Goal: Task Accomplishment & Management: Complete application form

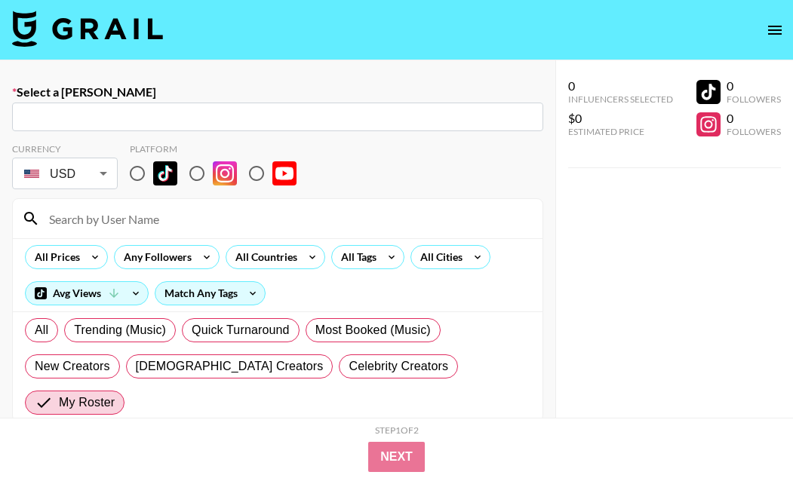
click at [376, 118] on input "text" at bounding box center [277, 117] width 513 height 17
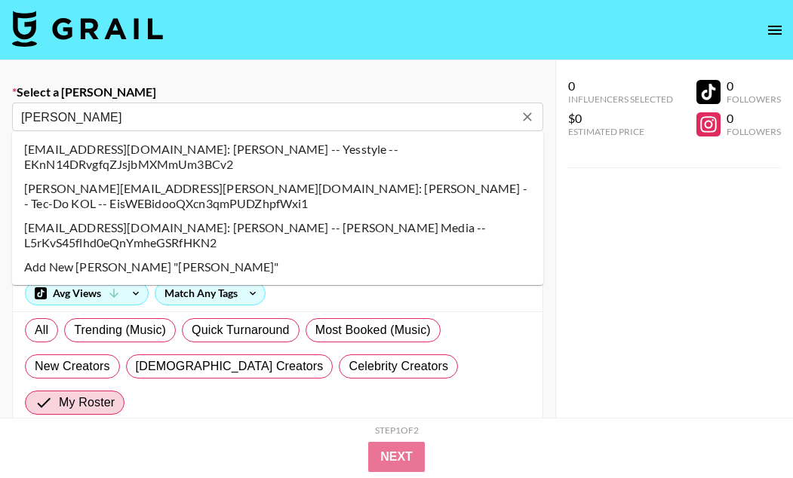
click at [201, 201] on li "[PERSON_NAME][EMAIL_ADDRESS][PERSON_NAME][DOMAIN_NAME]: [PERSON_NAME] -- Tec-Do…" at bounding box center [277, 196] width 531 height 39
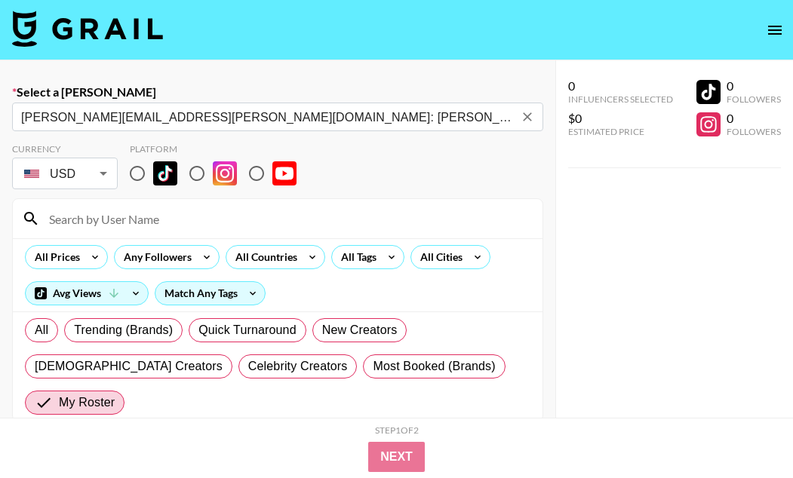
type input "[PERSON_NAME][EMAIL_ADDRESS][PERSON_NAME][DOMAIN_NAME]: [PERSON_NAME] -- Tec-Do…"
click at [138, 176] on input "radio" at bounding box center [137, 174] width 32 height 32
radio input "true"
click at [137, 214] on input at bounding box center [286, 219] width 493 height 24
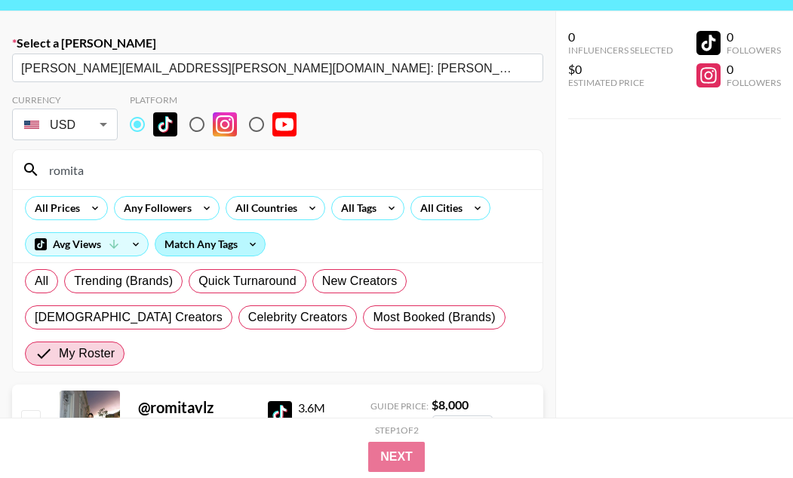
scroll to position [157, 0]
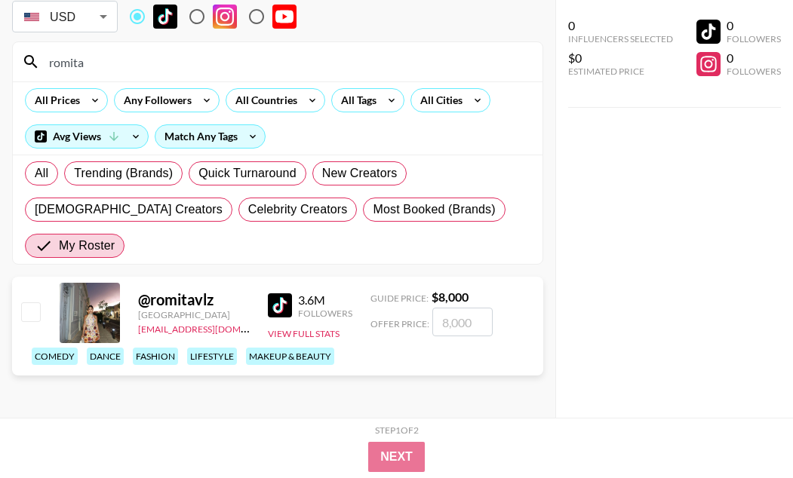
type input "romita"
click at [32, 312] on input "checkbox" at bounding box center [30, 311] width 18 height 18
checkbox input "true"
type input "8000"
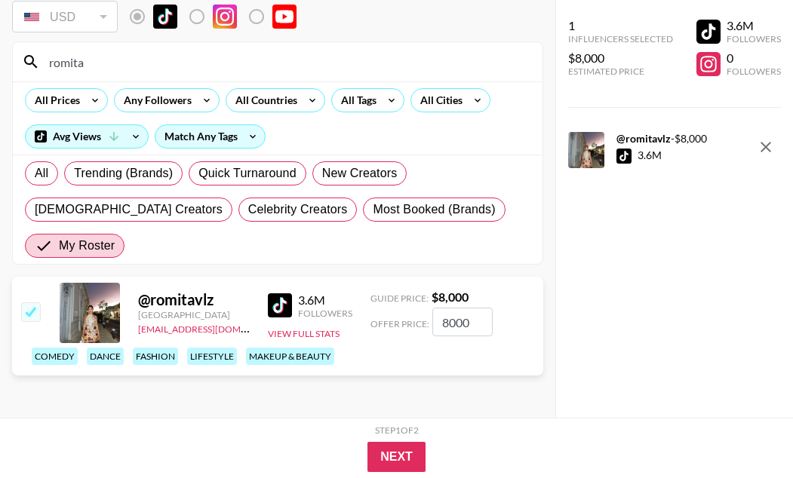
click at [450, 324] on input "8000" at bounding box center [462, 322] width 60 height 29
checkbox input "false"
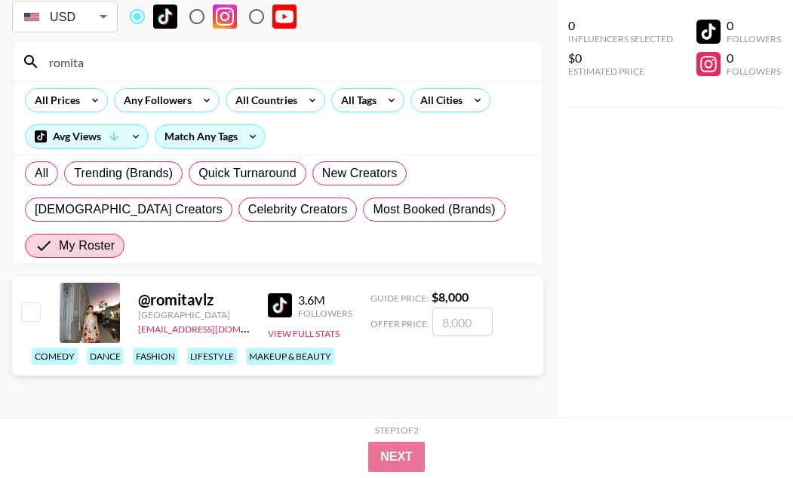
checkbox input "true"
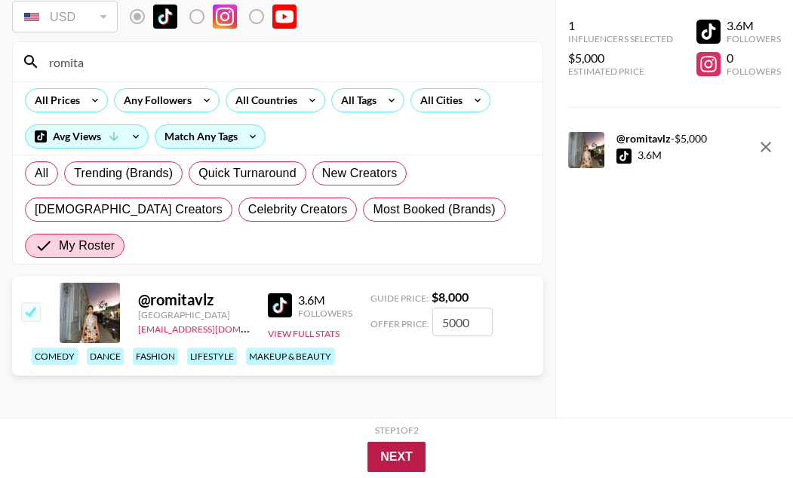
type input "5000"
click at [411, 451] on button "Next" at bounding box center [396, 457] width 58 height 30
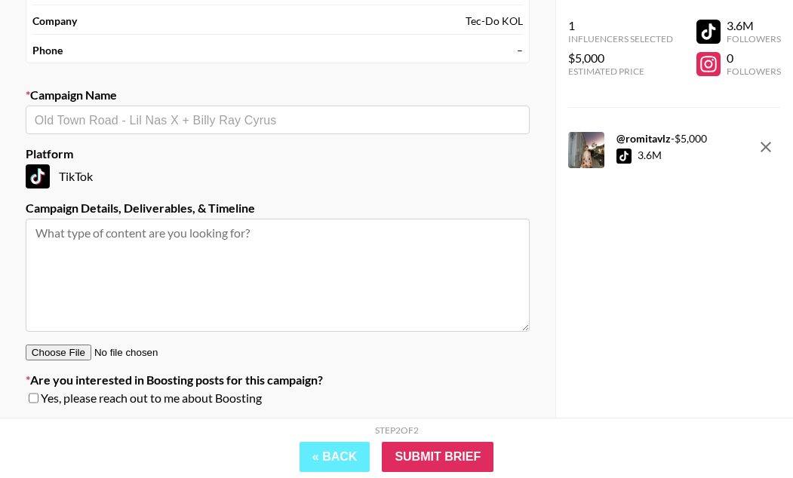
click at [128, 118] on input "text" at bounding box center [278, 120] width 486 height 17
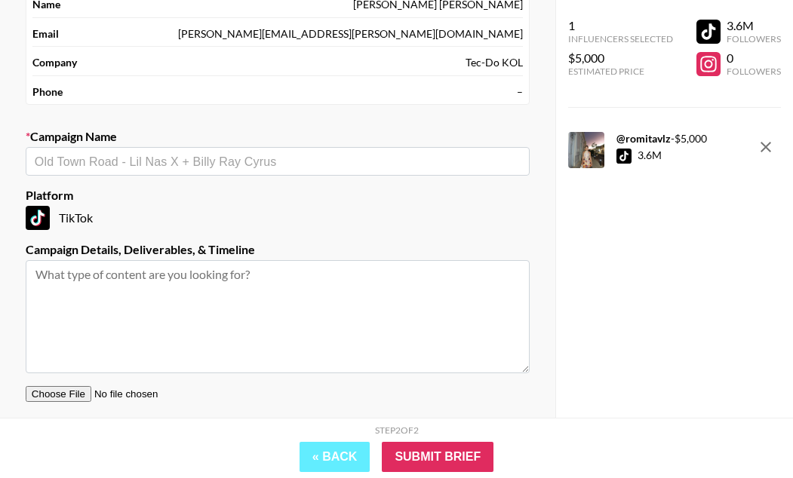
scroll to position [24, 0]
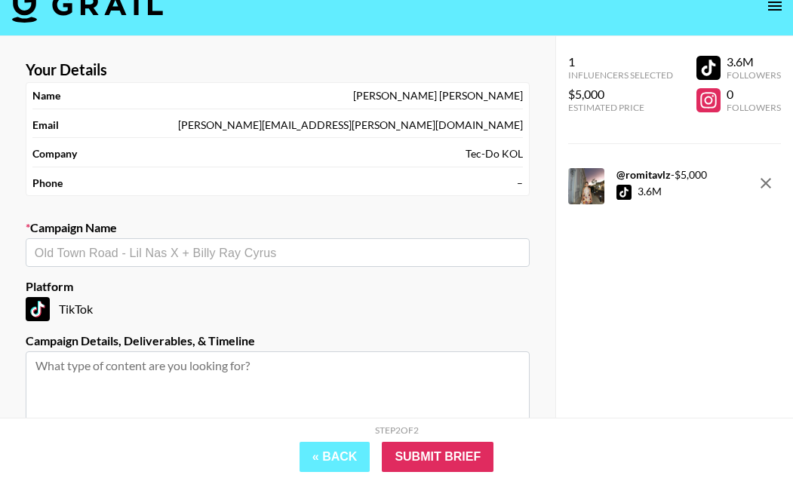
click at [111, 16] on img at bounding box center [87, 4] width 151 height 36
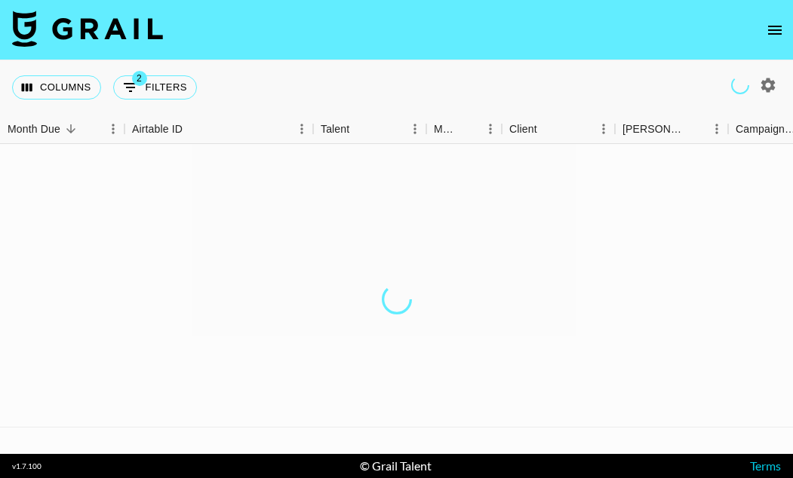
click at [772, 25] on icon "open drawer" at bounding box center [775, 30] width 18 height 18
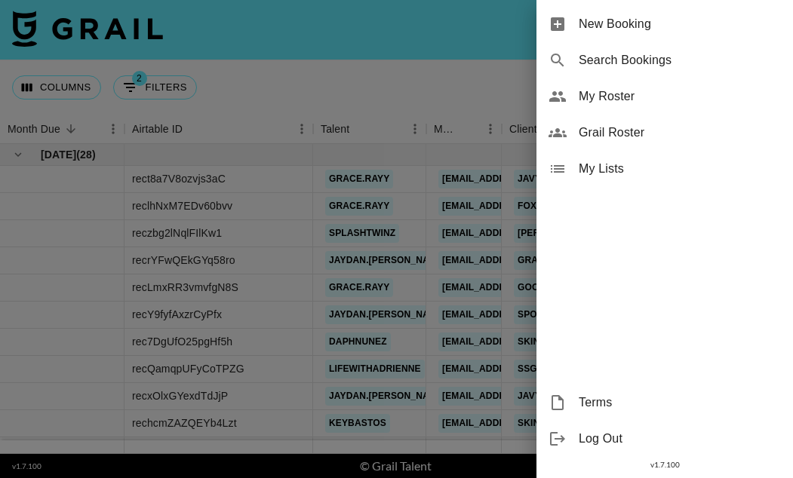
click at [747, 23] on span "New Booking" at bounding box center [680, 24] width 202 height 18
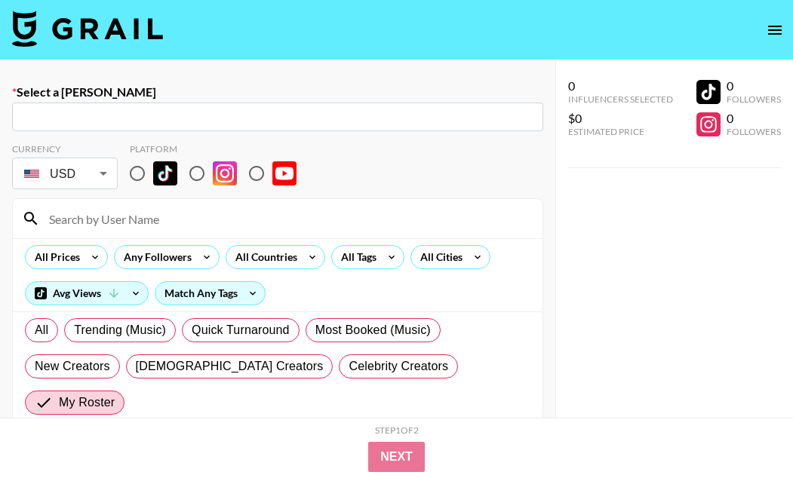
click at [284, 116] on input "text" at bounding box center [277, 117] width 513 height 17
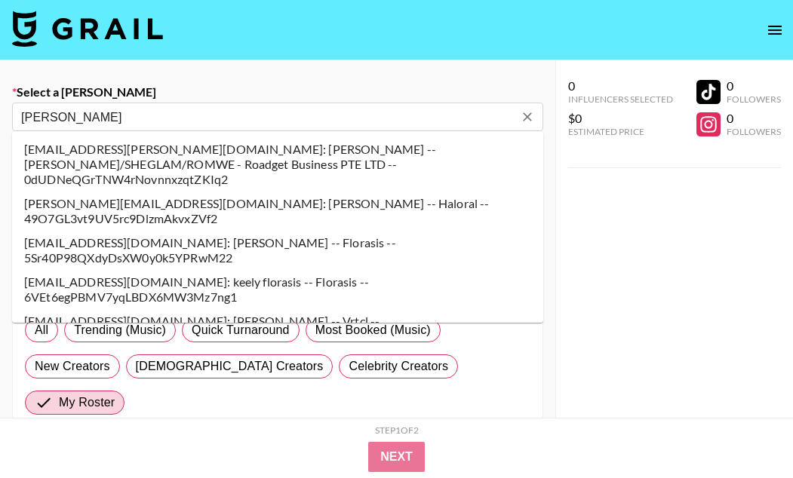
type input "[PERSON_NAME]"
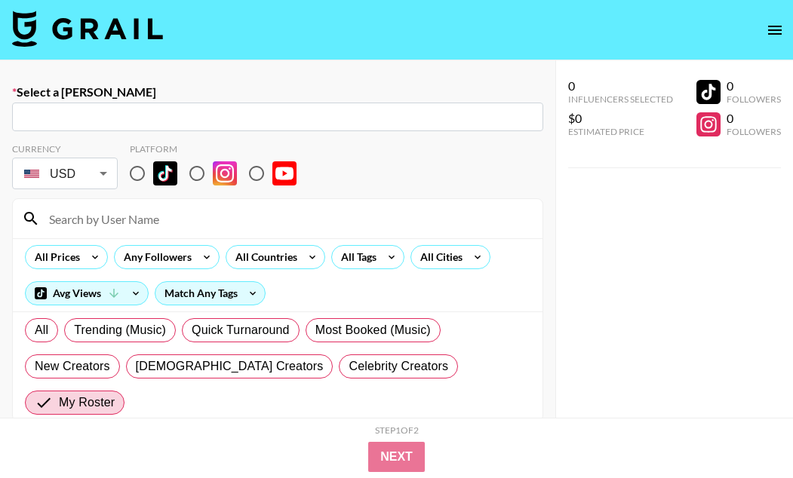
paste input "<[PERSON_NAME][EMAIL_ADDRESS][PERSON_NAME][DOMAIN_NAME]"
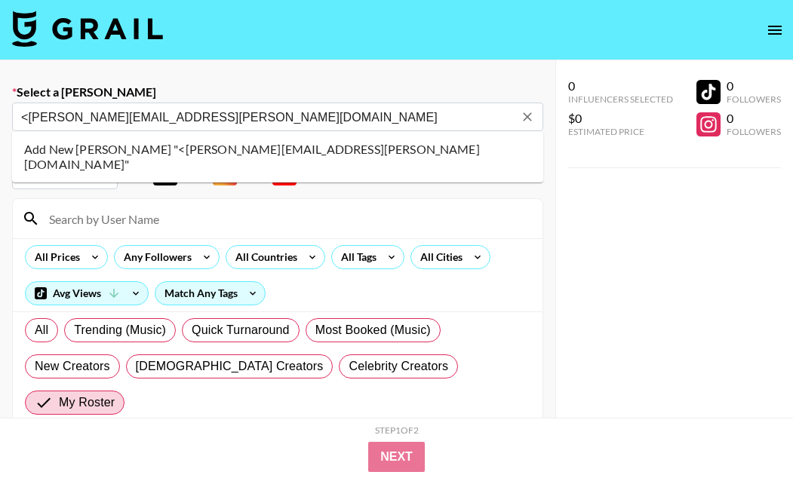
click at [196, 151] on li "Add New [PERSON_NAME] "<[PERSON_NAME][EMAIL_ADDRESS][PERSON_NAME][DOMAIN_NAME]"" at bounding box center [277, 156] width 531 height 39
type input "Add New [PERSON_NAME] "<[PERSON_NAME][EMAIL_ADDRESS][PERSON_NAME][DOMAIN_NAME]""
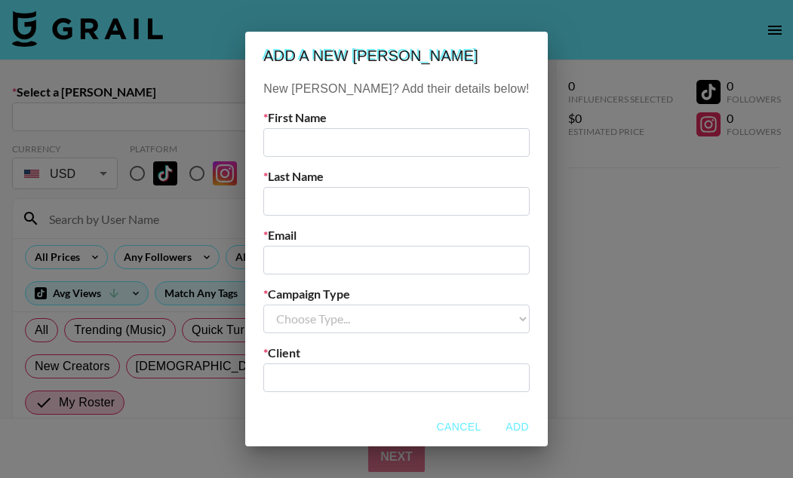
click at [342, 155] on input "text" at bounding box center [396, 142] width 266 height 29
type input "[PERSON_NAME]"
paste input "<[PERSON_NAME][EMAIL_ADDRESS][PERSON_NAME][DOMAIN_NAME]"
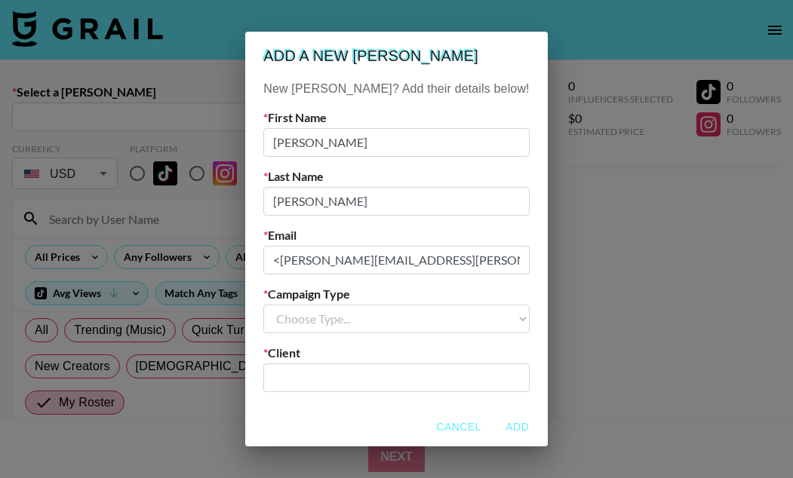
click at [308, 265] on input "<[PERSON_NAME][EMAIL_ADDRESS][PERSON_NAME][DOMAIN_NAME]" at bounding box center [396, 260] width 266 height 29
type input "[PERSON_NAME][EMAIL_ADDRESS][PERSON_NAME][DOMAIN_NAME]"
click at [413, 325] on select "Choose Type... Song Promos Brand Promos" at bounding box center [396, 319] width 266 height 29
select select "Brand"
click at [294, 305] on select "Choose Type... Song Promos Brand Promos" at bounding box center [396, 319] width 266 height 29
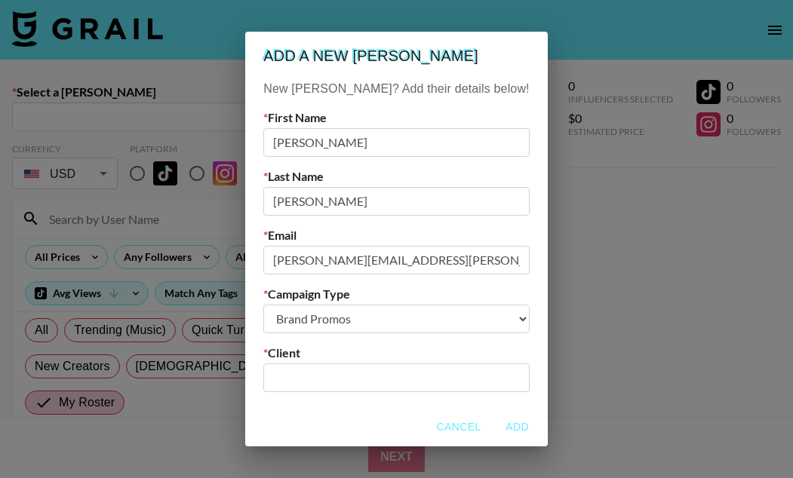
click at [387, 370] on input "text" at bounding box center [395, 377] width 247 height 17
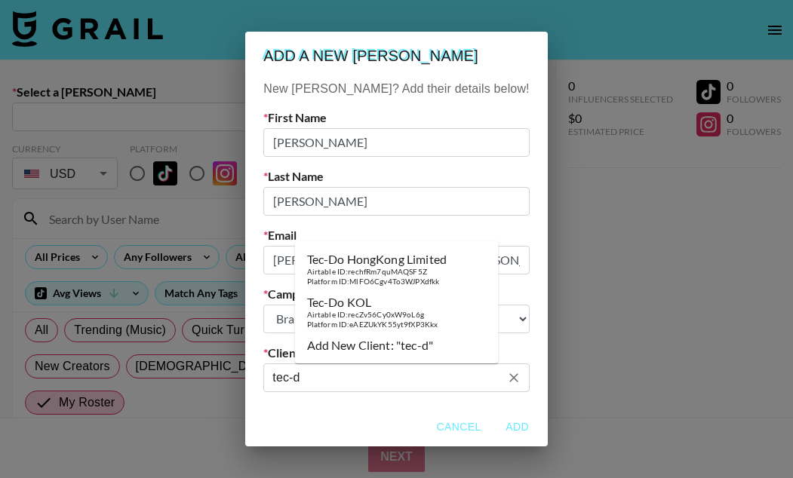
click at [392, 267] on div "Airtable ID: rechfRm7quMAQSF5Z" at bounding box center [377, 272] width 140 height 10
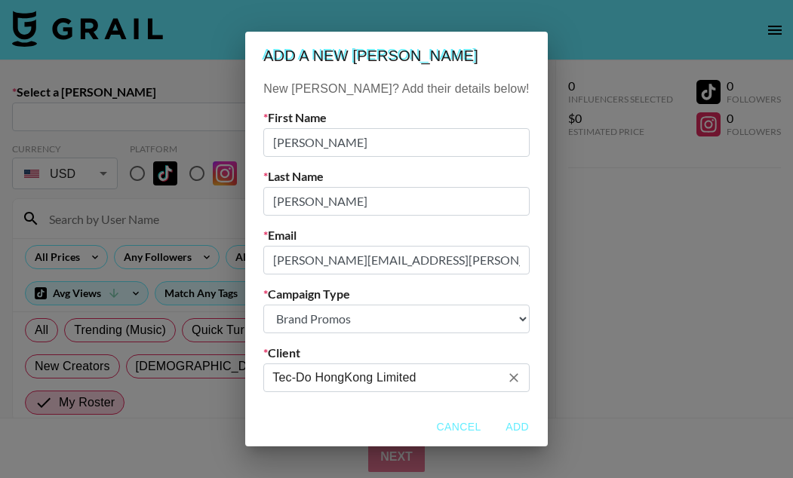
type input "Tec-Do HongKong Limited"
click at [498, 422] on button "Add" at bounding box center [517, 427] width 48 height 28
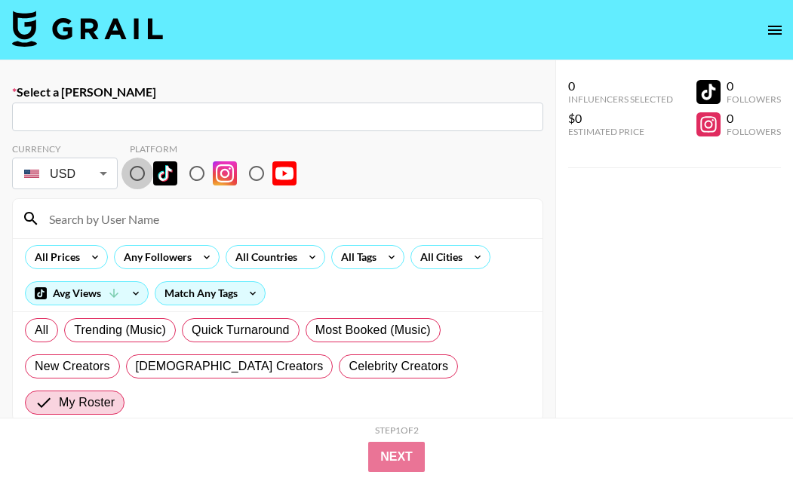
click at [141, 173] on input "radio" at bounding box center [137, 174] width 32 height 32
radio input "true"
click at [139, 217] on input at bounding box center [286, 219] width 493 height 24
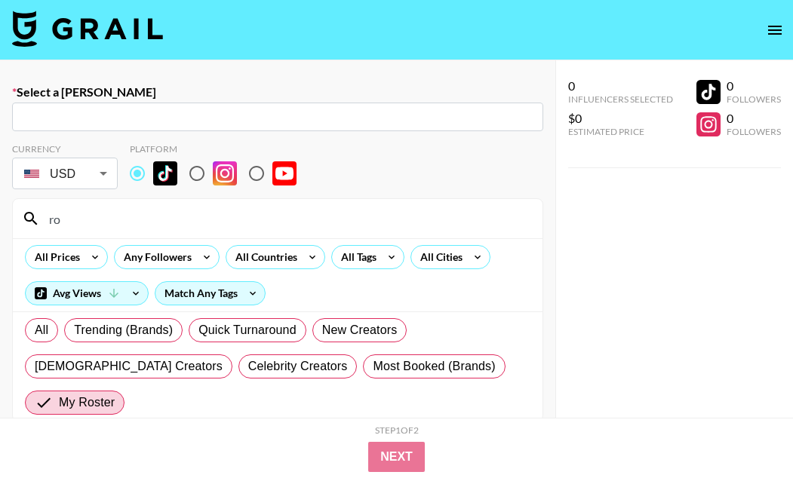
type input "rom"
type input "[PERSON_NAME][EMAIL_ADDRESS][PERSON_NAME][DOMAIN_NAME]: [PERSON_NAME] -- Tec-Do…"
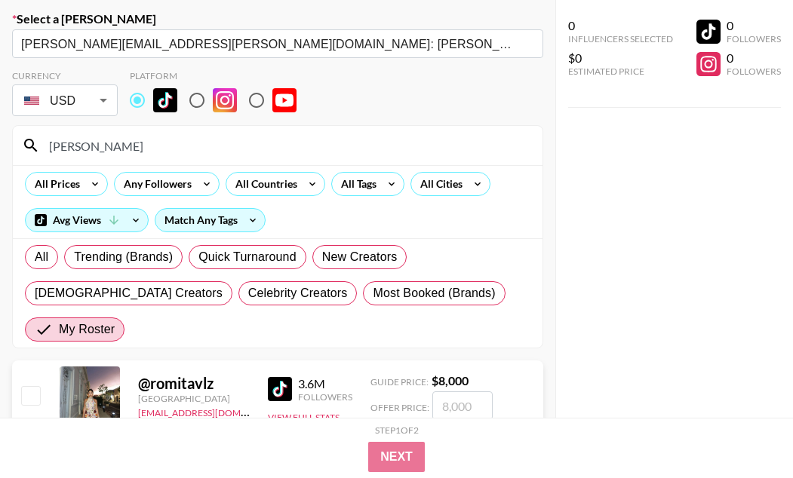
scroll to position [131, 0]
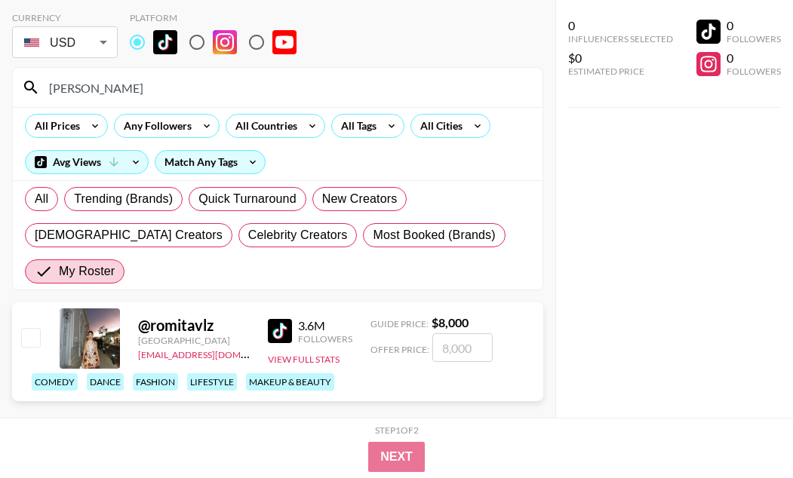
type input "[PERSON_NAME]"
click at [32, 336] on input "checkbox" at bounding box center [30, 337] width 18 height 18
checkbox input "true"
type input "8000"
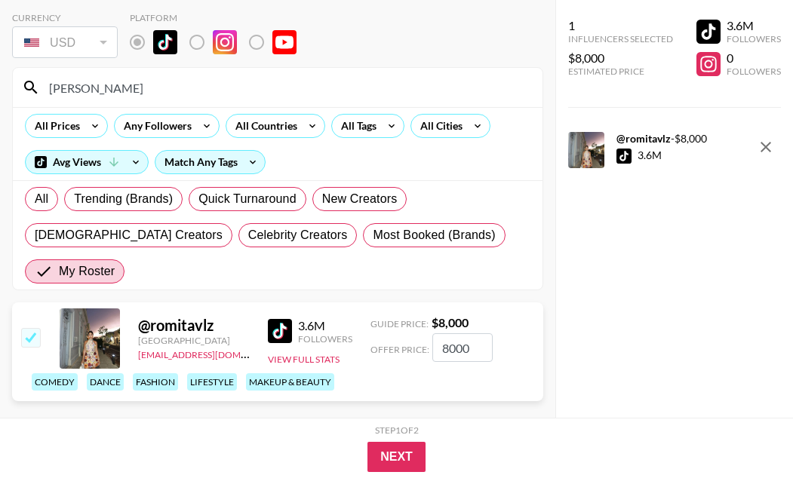
click at [447, 352] on input "8000" at bounding box center [462, 347] width 60 height 29
checkbox input "false"
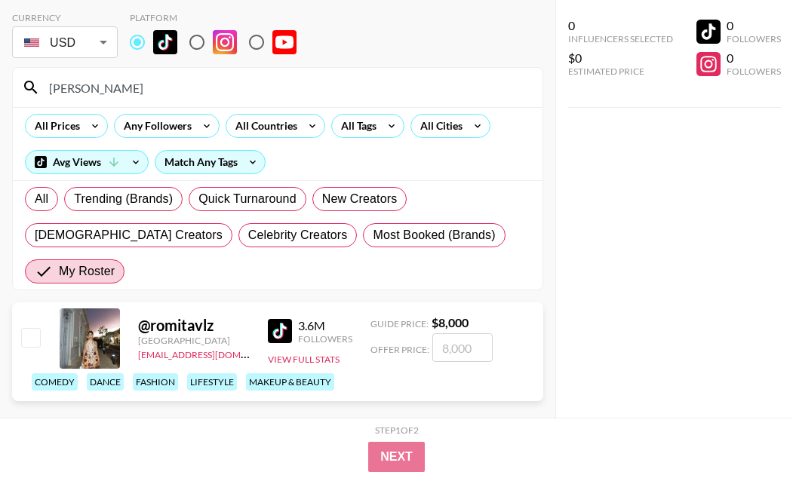
checkbox input "true"
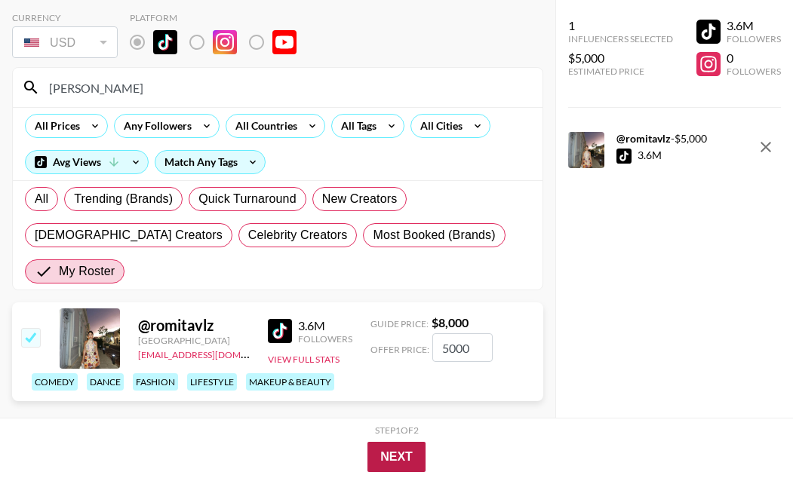
type input "5000"
click at [410, 455] on button "Next" at bounding box center [396, 457] width 58 height 30
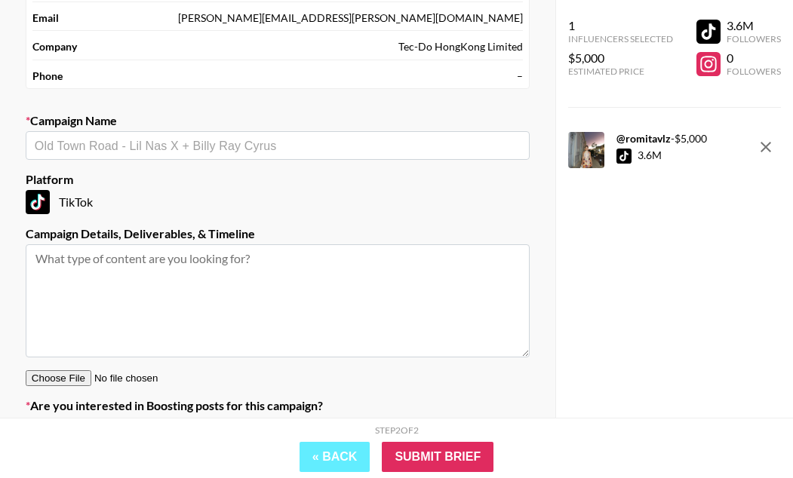
click at [393, 162] on section "Your Details Name [PERSON_NAME] Email [PERSON_NAME][EMAIL_ADDRESS][PERSON_NAME]…" at bounding box center [278, 198] width 528 height 514
click at [386, 151] on input "text" at bounding box center [278, 145] width 486 height 17
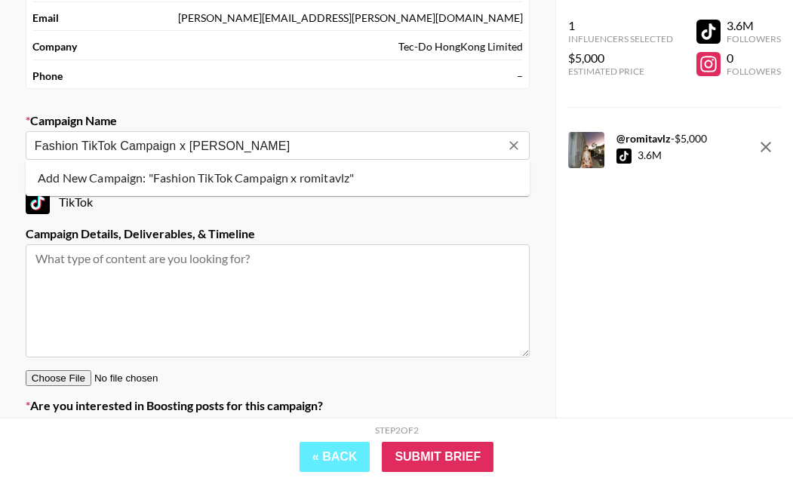
click at [382, 183] on li "Add New Campaign: "Fashion TikTok Campaign x romitavlz"" at bounding box center [278, 178] width 504 height 24
type input "Fashion TikTok Campaign x [PERSON_NAME]"
click at [254, 308] on textarea at bounding box center [278, 300] width 504 height 113
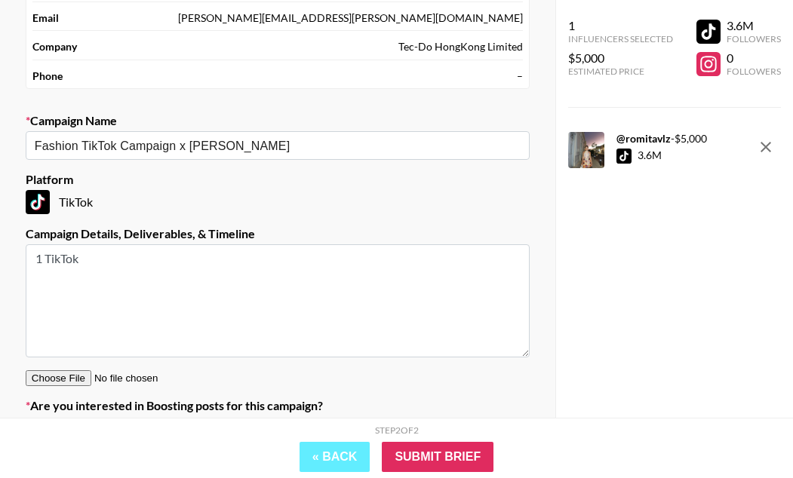
type textarea "1 TikTok"
click at [413, 447] on input "Submit Brief" at bounding box center [438, 457] width 112 height 30
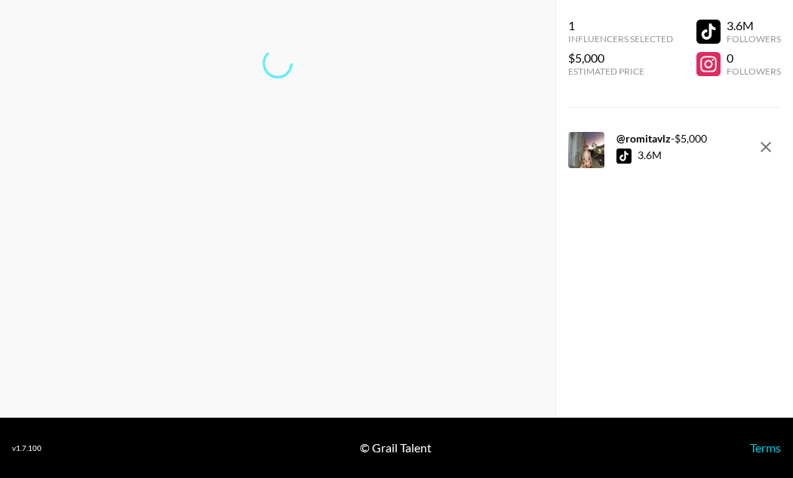
scroll to position [60, 0]
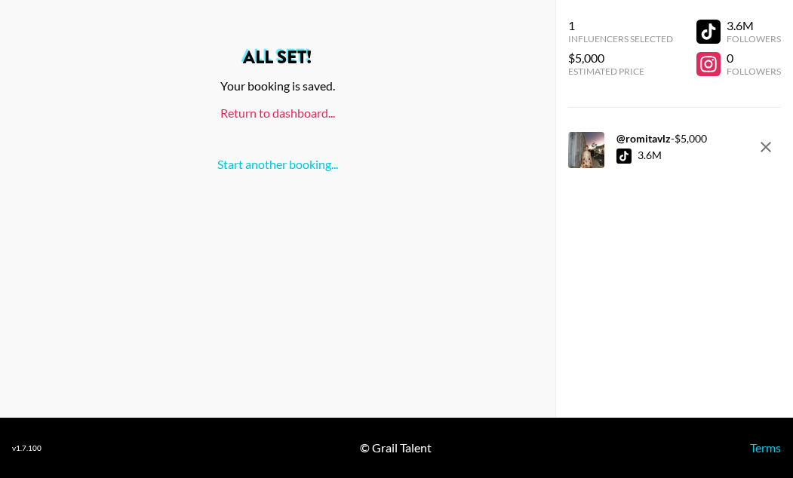
click at [243, 115] on link "Return to dashboard..." at bounding box center [277, 113] width 115 height 14
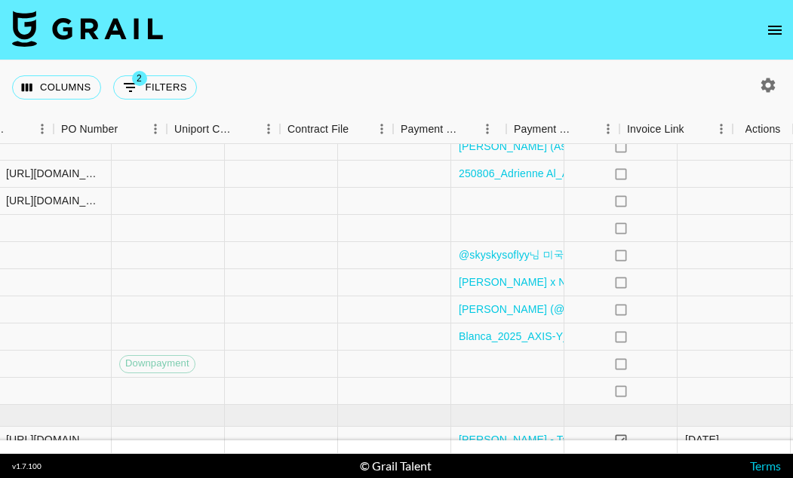
scroll to position [548, 1542]
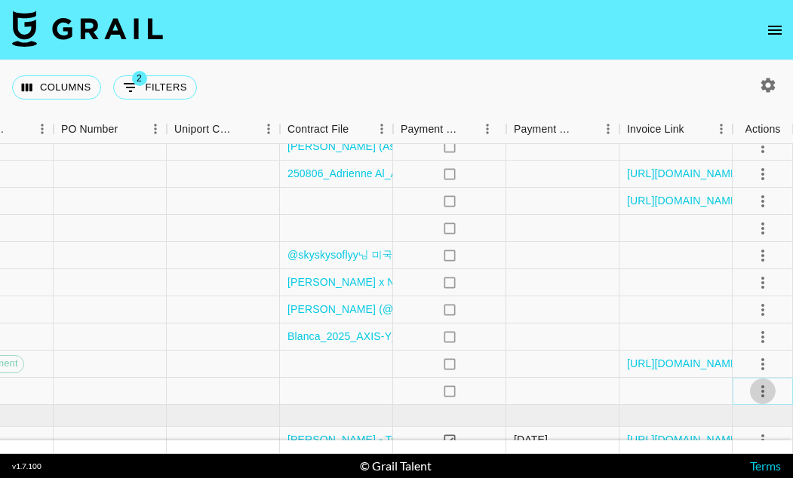
click at [757, 391] on icon "select merge strategy" at bounding box center [763, 391] width 18 height 18
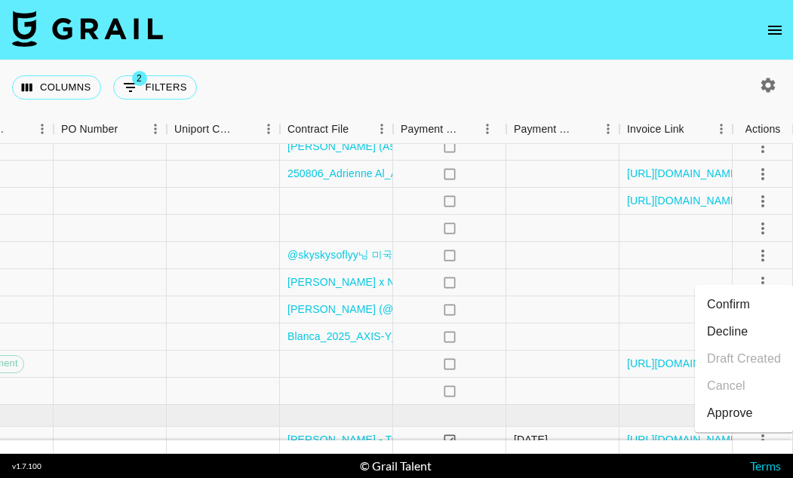
click at [741, 295] on li "Confirm" at bounding box center [744, 304] width 98 height 27
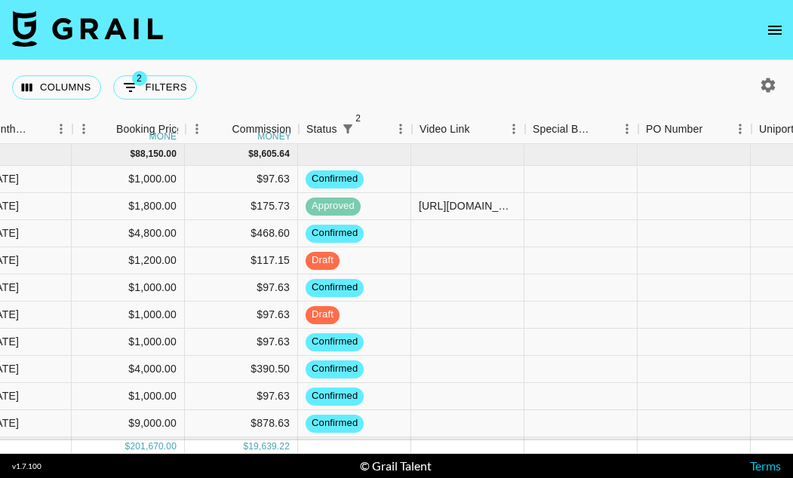
scroll to position [0, 781]
